Goal: Check status

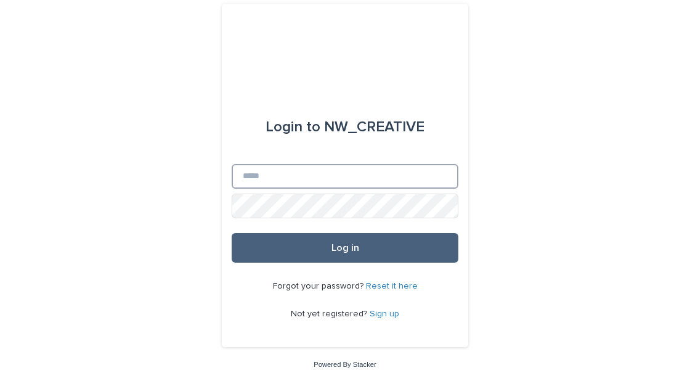
type input "**********"
click at [333, 256] on button "Log in" at bounding box center [345, 248] width 227 height 30
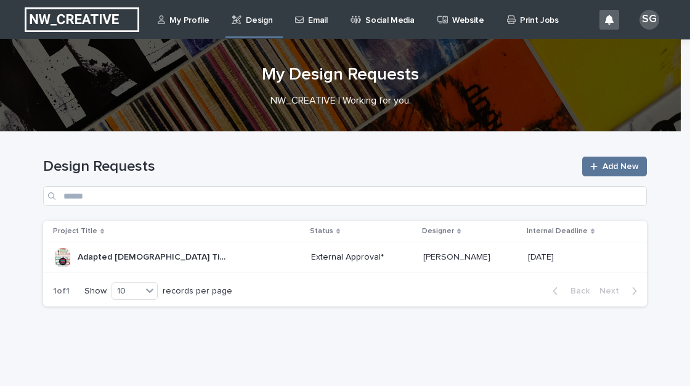
click at [270, 255] on div "Adapted Bible Timeline for Wex Autism Ministry and Preschool Rooms Adapted Bibl…" at bounding box center [177, 257] width 248 height 20
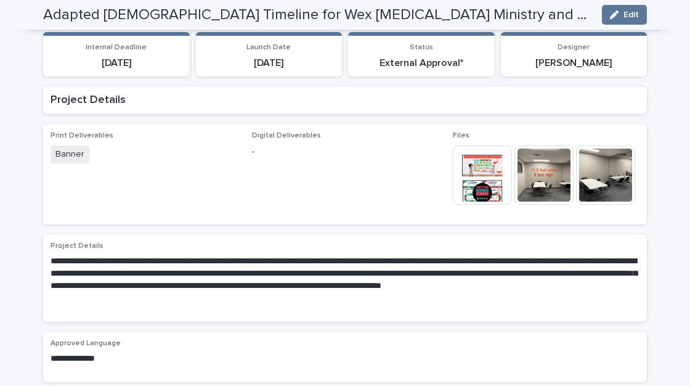
scroll to position [218, 0]
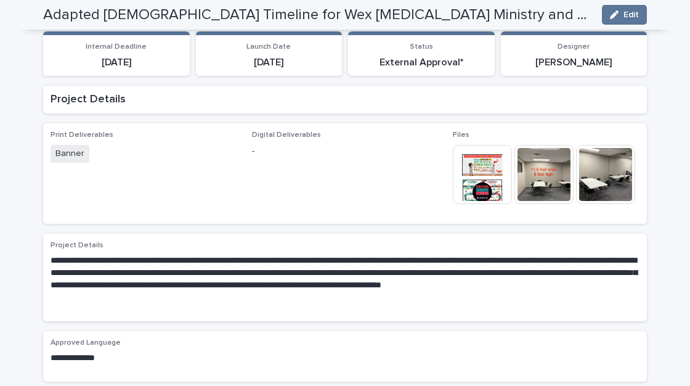
click at [471, 145] on img at bounding box center [482, 174] width 59 height 59
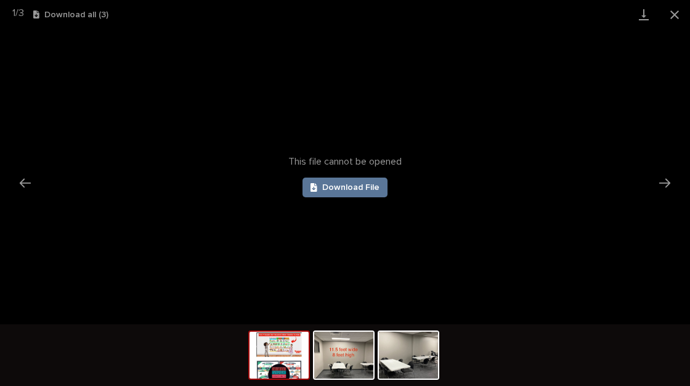
click at [274, 364] on img at bounding box center [279, 355] width 59 height 47
click at [679, 7] on button "Close gallery" at bounding box center [675, 14] width 31 height 29
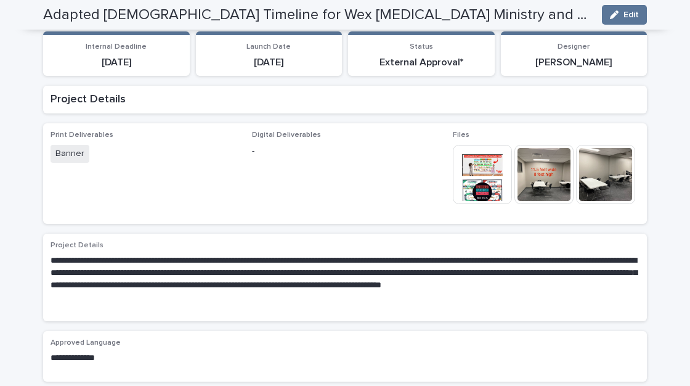
click at [533, 145] on img at bounding box center [544, 174] width 59 height 59
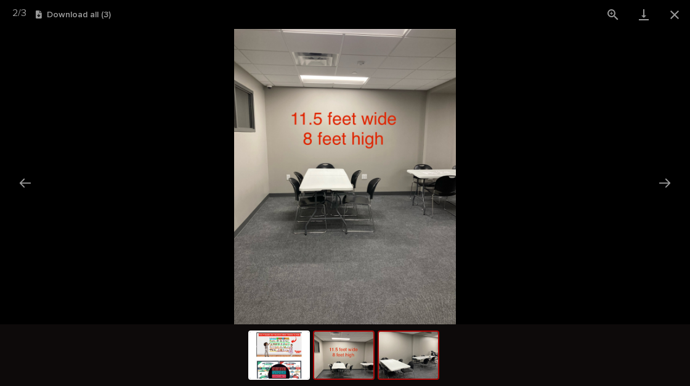
click at [403, 362] on img at bounding box center [408, 355] width 59 height 47
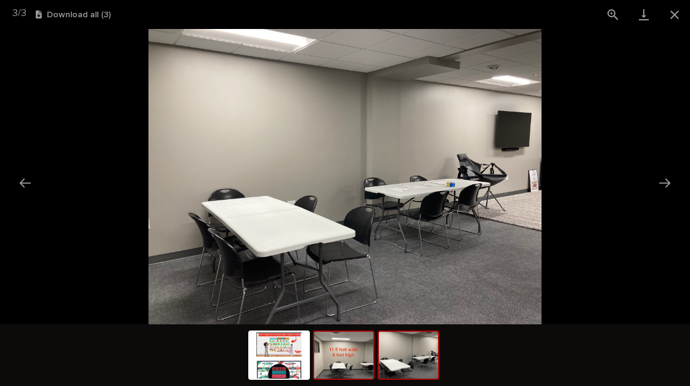
click at [346, 358] on img at bounding box center [343, 355] width 59 height 47
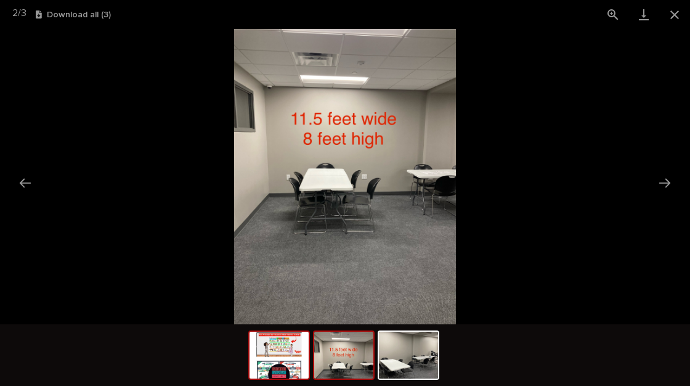
click at [282, 357] on img at bounding box center [279, 355] width 59 height 47
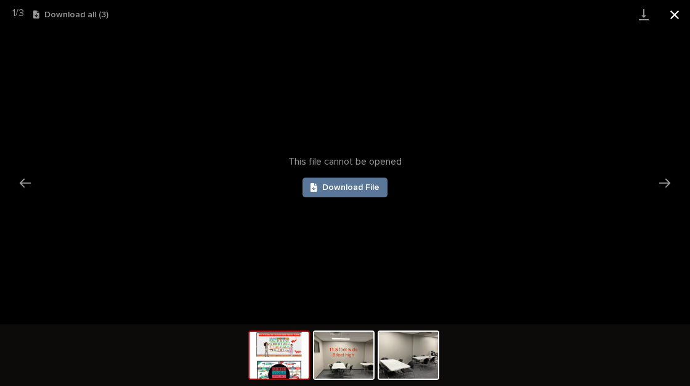
click at [667, 16] on button "Close gallery" at bounding box center [675, 14] width 31 height 29
